Goal: Find contact information: Find phone

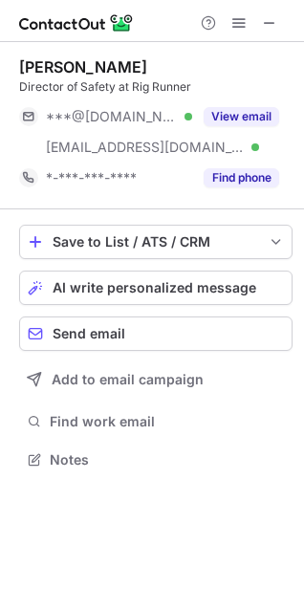
scroll to position [446, 304]
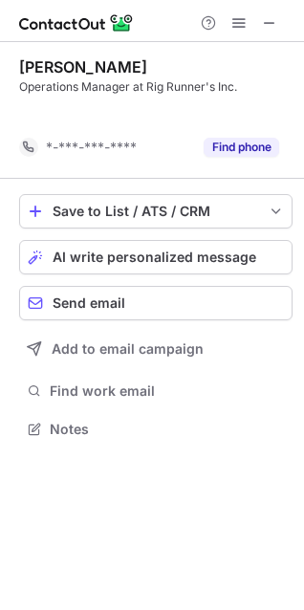
scroll to position [385, 304]
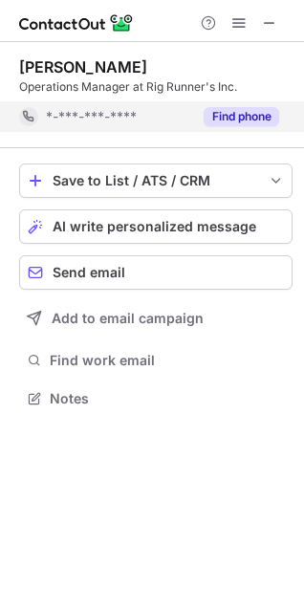
click at [266, 130] on div "Find phone" at bounding box center [235, 116] width 87 height 31
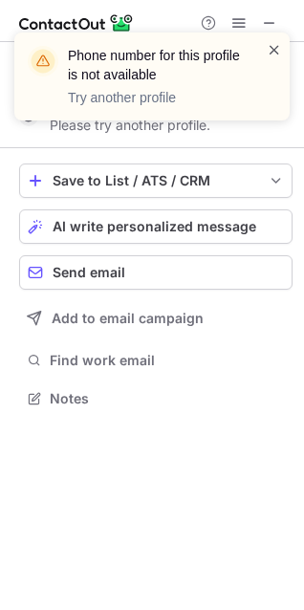
click at [271, 50] on span at bounding box center [274, 49] width 15 height 19
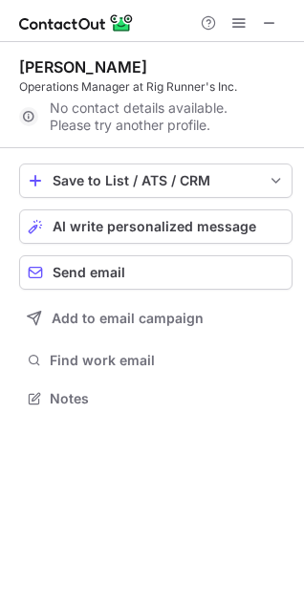
click at [273, 23] on div "Phone number for this profile is not available Try another profile" at bounding box center [152, 32] width 306 height 38
click at [268, 22] on span at bounding box center [269, 22] width 15 height 15
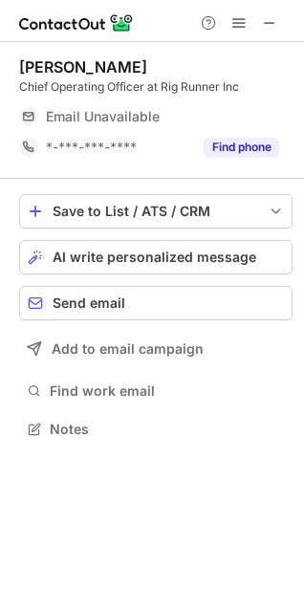
scroll to position [416, 304]
